Goal: Find specific fact: Find specific fact

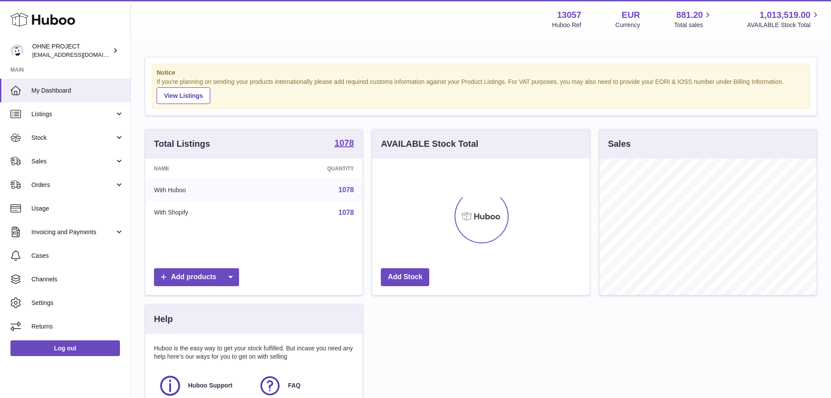
scroll to position [136, 218]
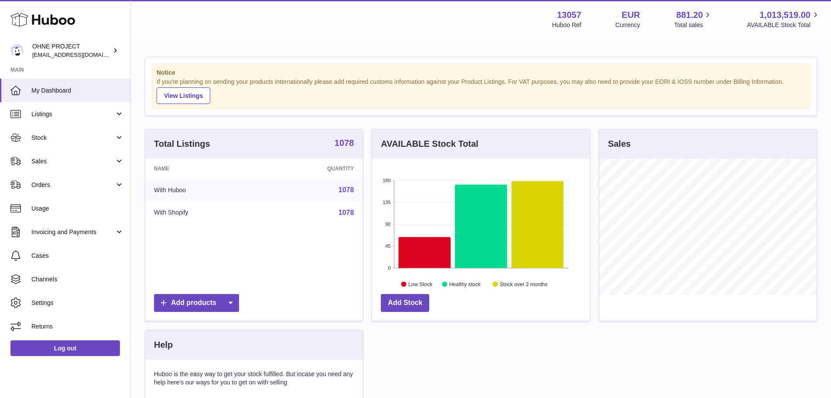
click at [341, 140] on strong "1078" at bounding box center [345, 142] width 20 height 9
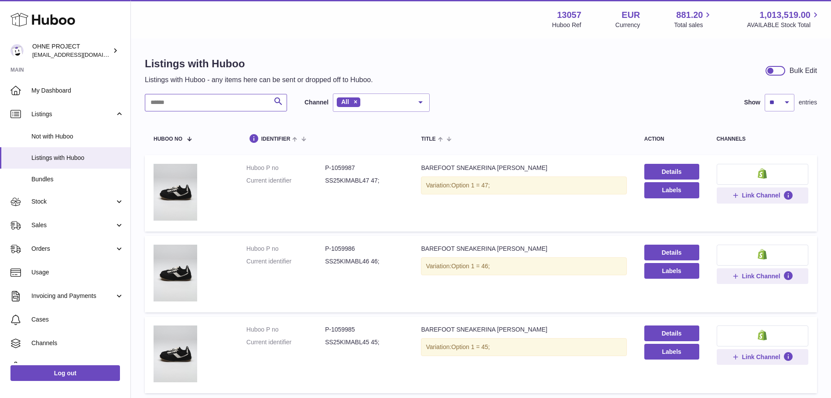
click at [237, 99] on input "text" at bounding box center [216, 102] width 142 height 17
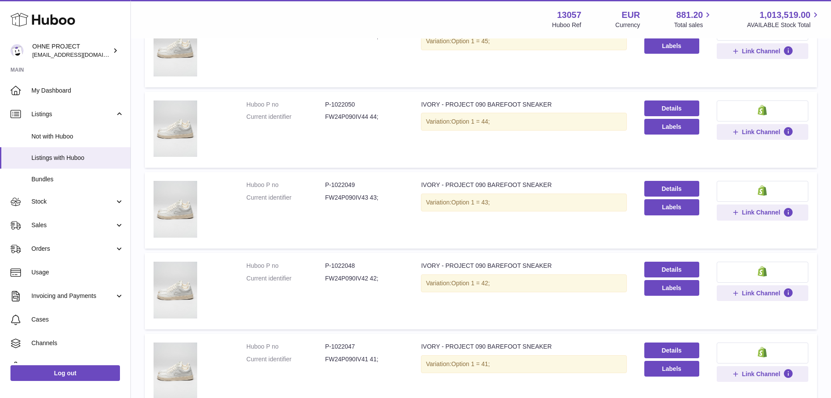
scroll to position [349, 0]
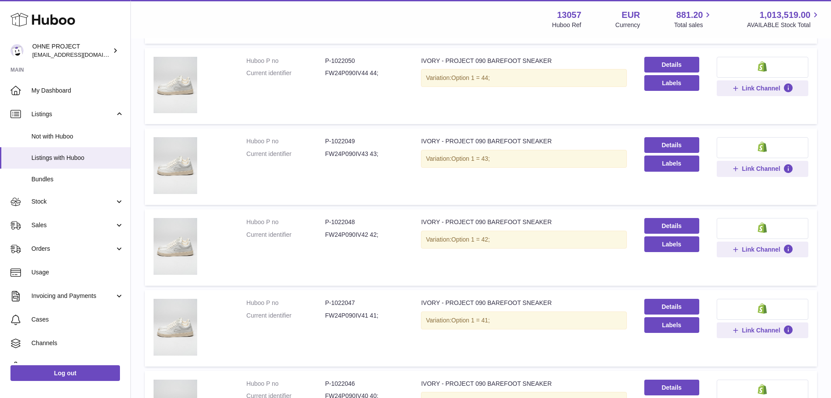
type input "*****"
click at [345, 218] on dd "P-1022048" at bounding box center [364, 222] width 79 height 8
copy dd "1022048"
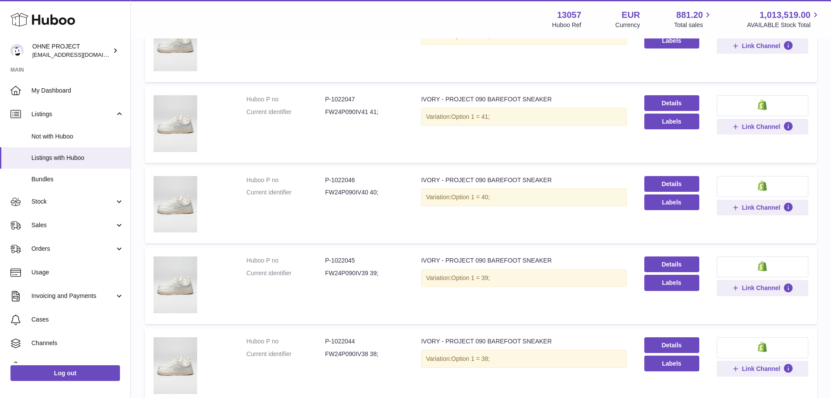
scroll to position [651, 0]
